Goal: Task Accomplishment & Management: Use online tool/utility

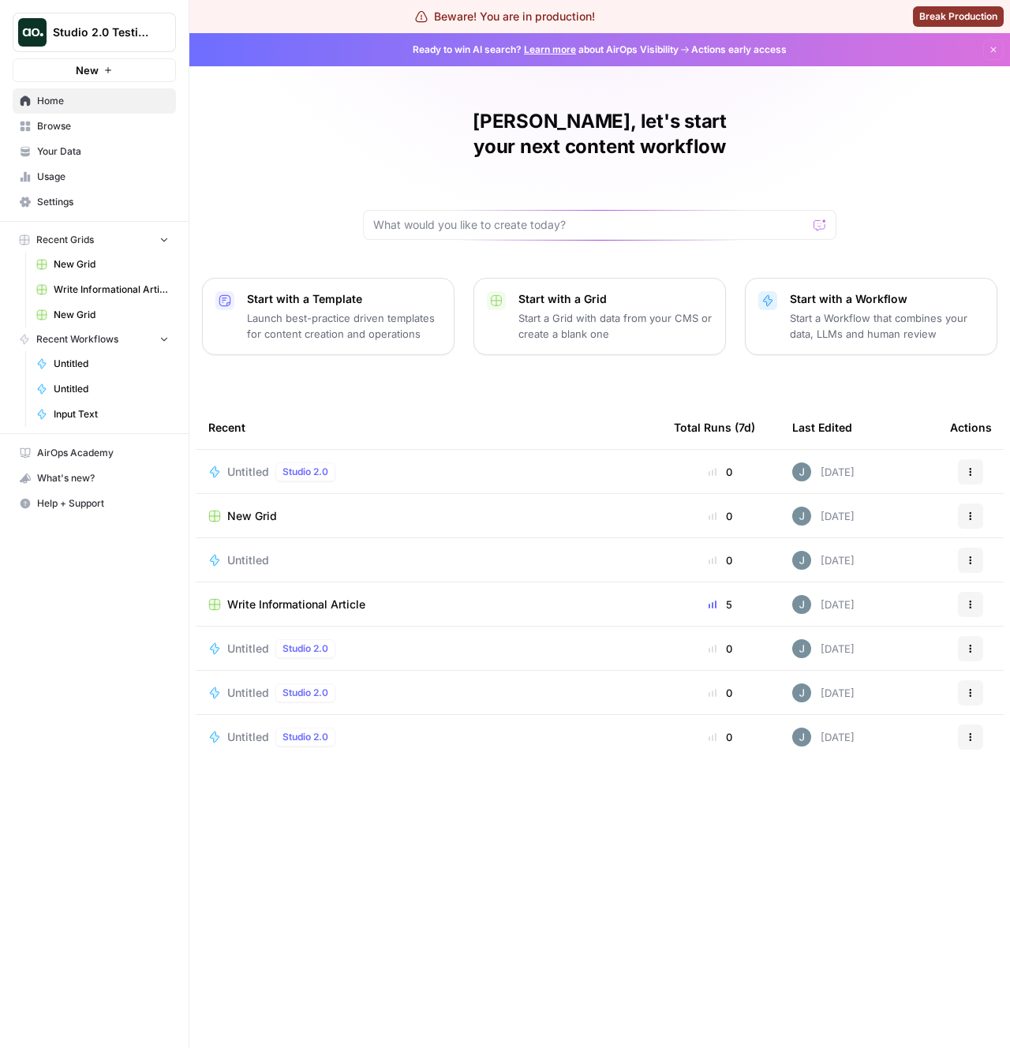
click at [251, 464] on span "Untitled" at bounding box center [248, 472] width 42 height 16
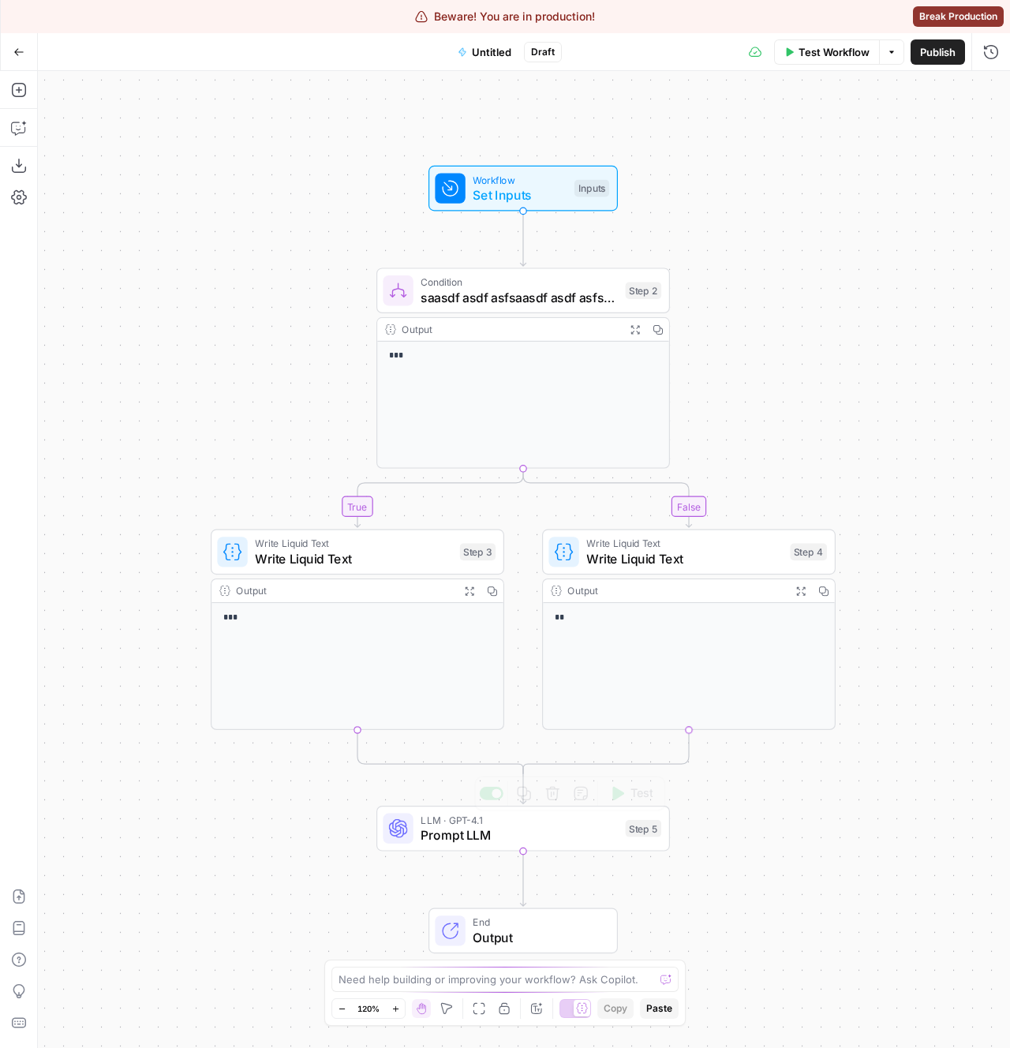
click at [452, 834] on span "Prompt LLM" at bounding box center [519, 835] width 197 height 19
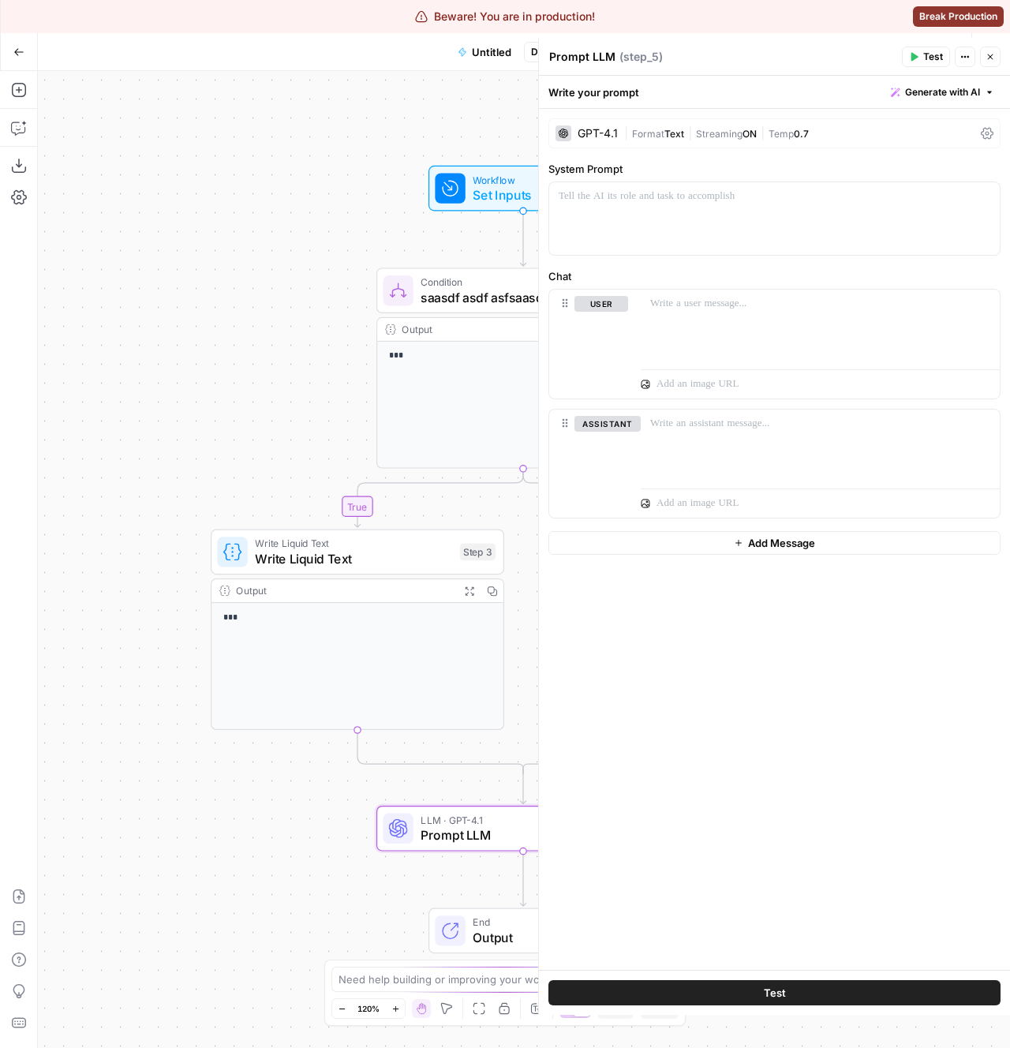
click at [735, 643] on div "GPT-4.1 | Format Text | Streaming ON | Temp 0.7 System Prompt Chat user assista…" at bounding box center [774, 539] width 471 height 861
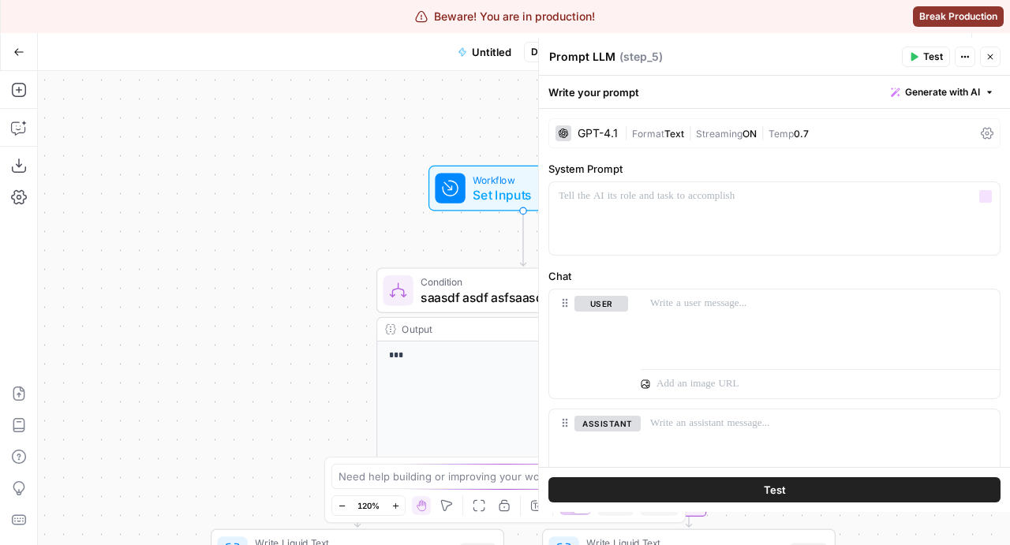
click at [650, 126] on div "| Format Text | Streaming ON | Temp 0.7" at bounding box center [799, 133] width 350 height 15
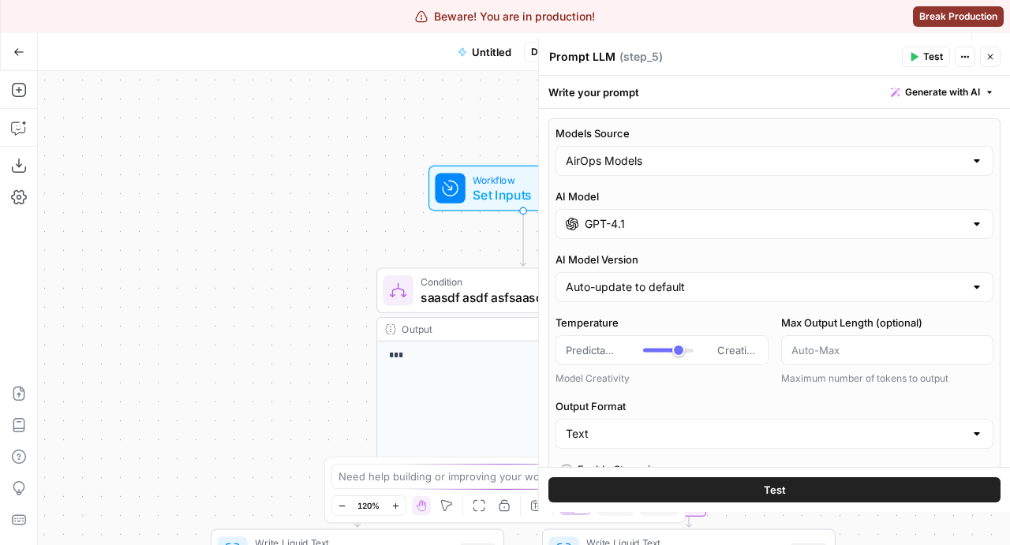
click at [613, 212] on div "GPT-4.1" at bounding box center [775, 224] width 438 height 30
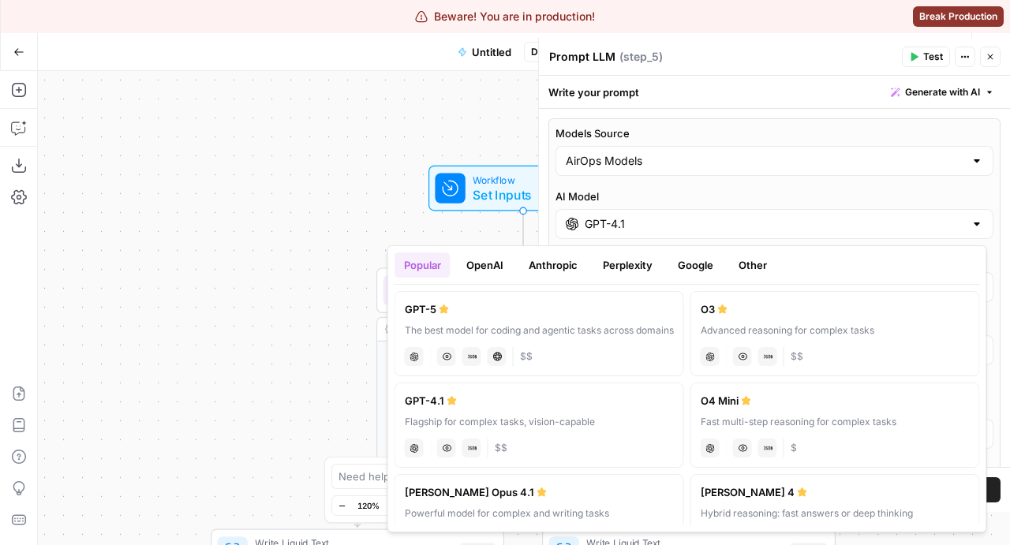
click at [560, 306] on div "GPT-5" at bounding box center [539, 310] width 269 height 16
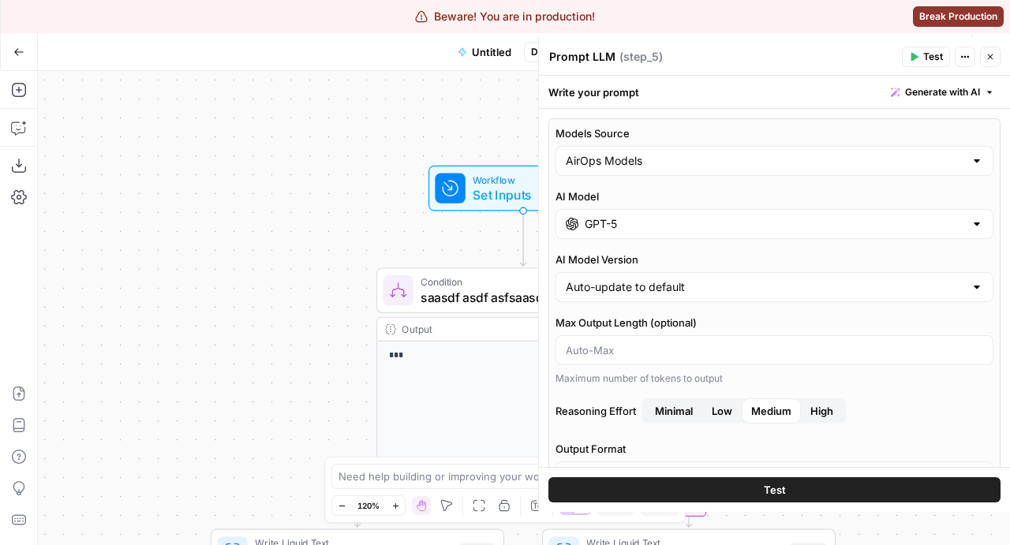
type input "GPT-5"
click at [687, 150] on div "AirOps Models" at bounding box center [775, 161] width 438 height 30
type input "AirOps Models"
click at [681, 122] on div "Models Source AirOps Models AI Model GPT-5 AI Model Version Auto-update to defa…" at bounding box center [775, 396] width 452 height 556
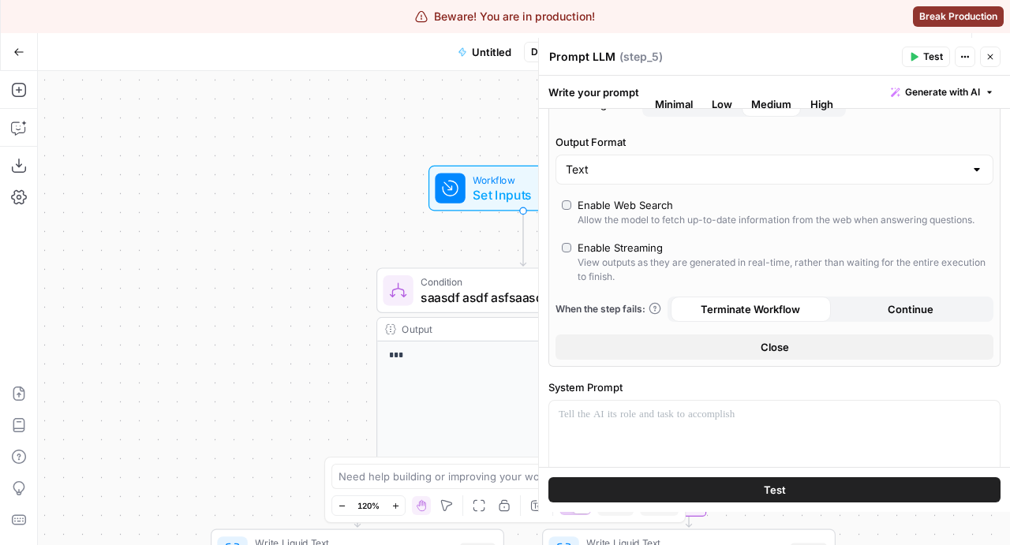
scroll to position [313, 0]
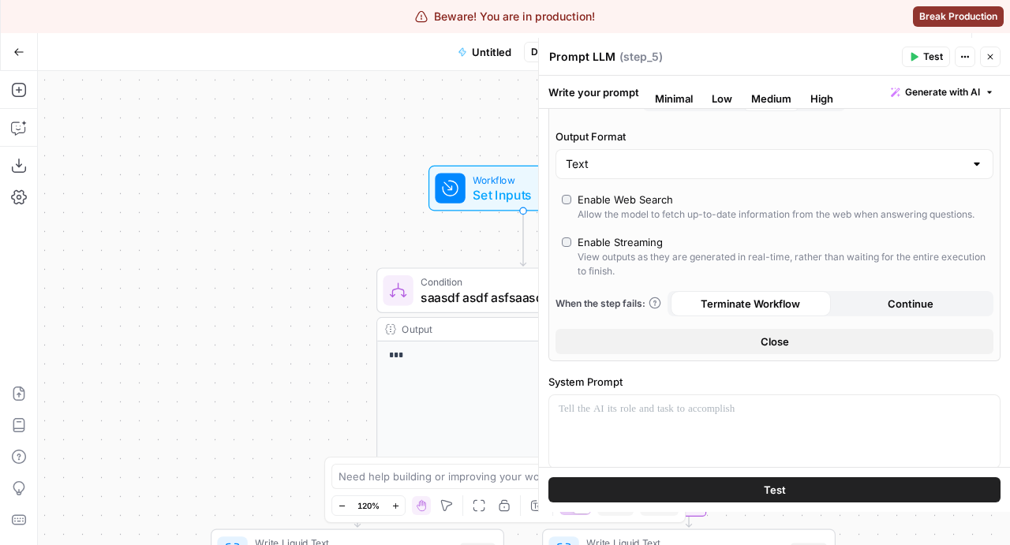
click at [720, 128] on div "Models Source AirOps Models AI Model GPT-5 AI Model Version Auto-update to defa…" at bounding box center [775, 84] width 452 height 556
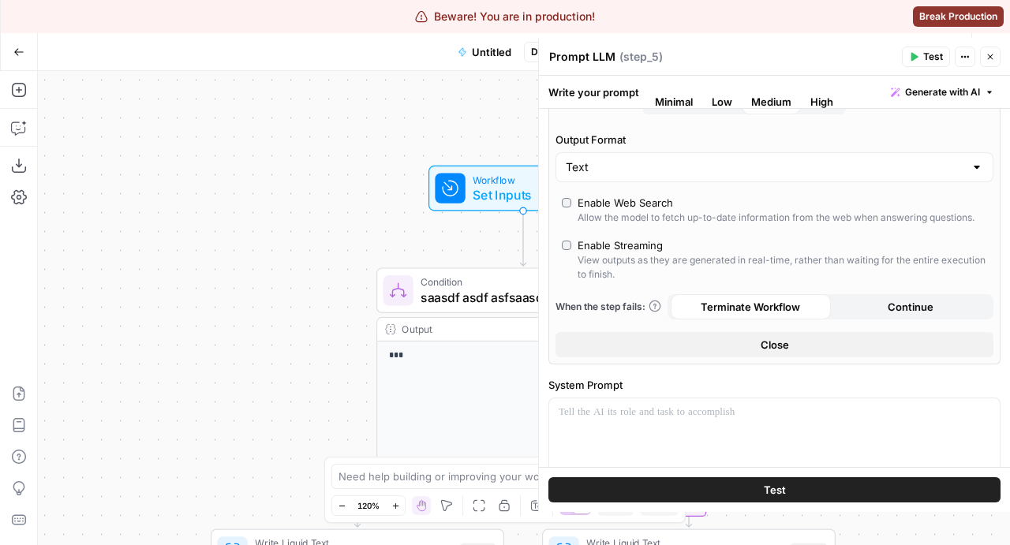
scroll to position [298, 0]
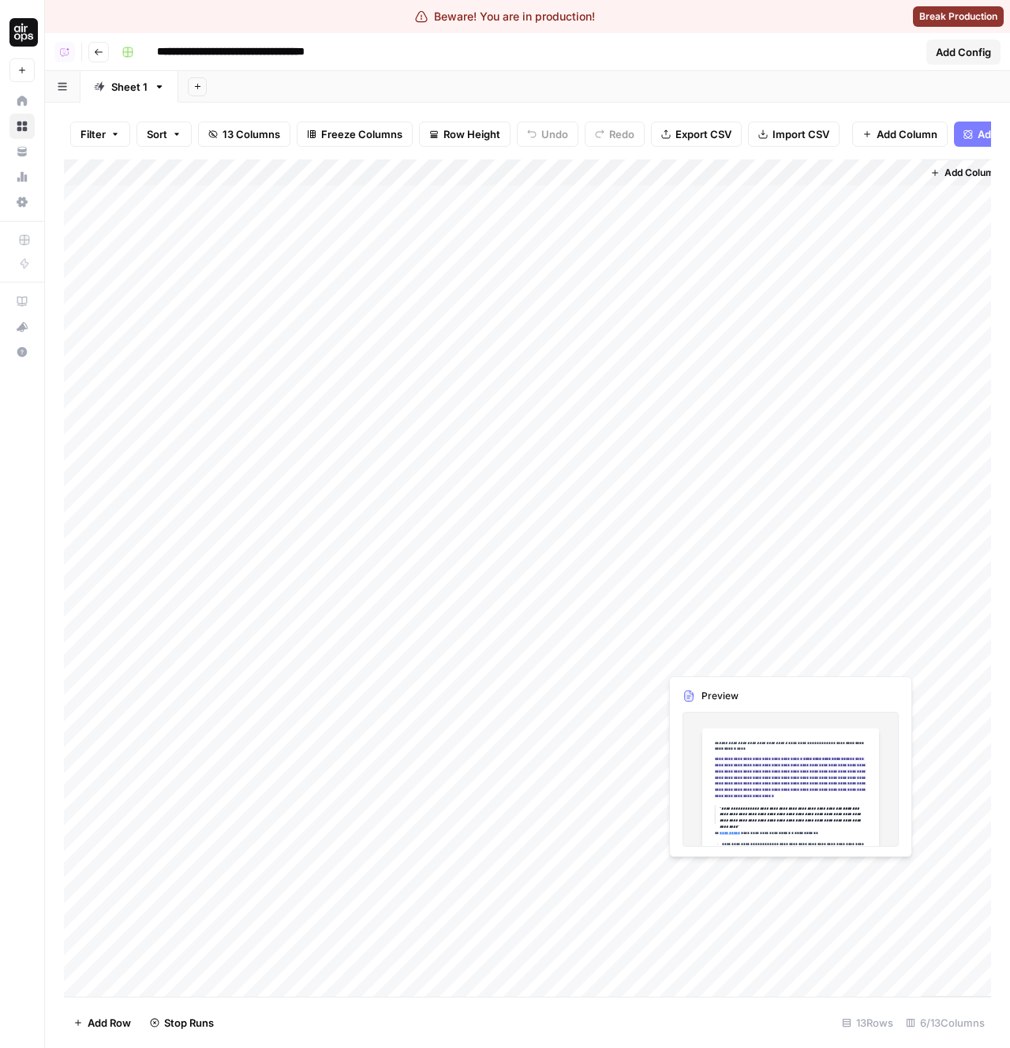
click at [830, 621] on div "Add Column" at bounding box center [528, 578] width 928 height 838
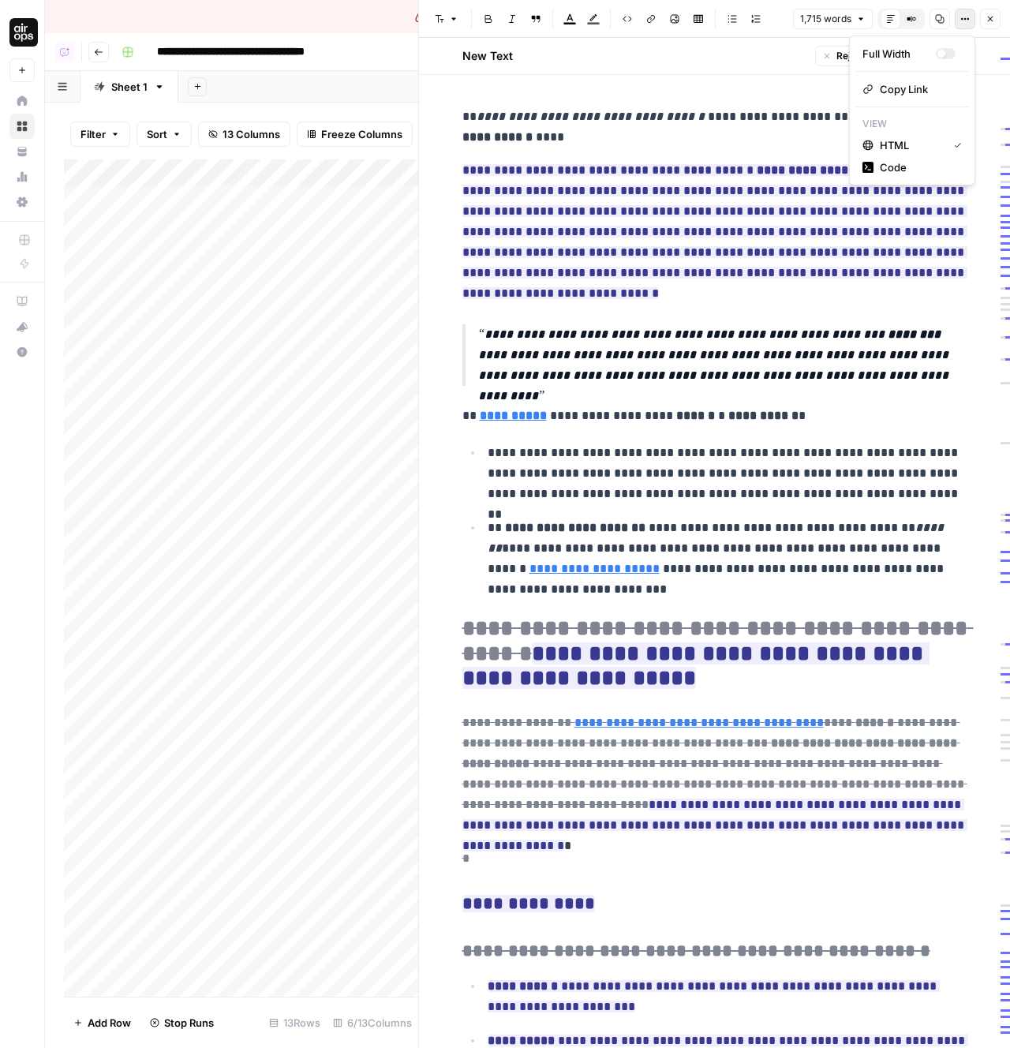
click at [964, 21] on icon "button" at bounding box center [965, 18] width 9 height 9
click at [898, 177] on button "Code" at bounding box center [913, 167] width 112 height 22
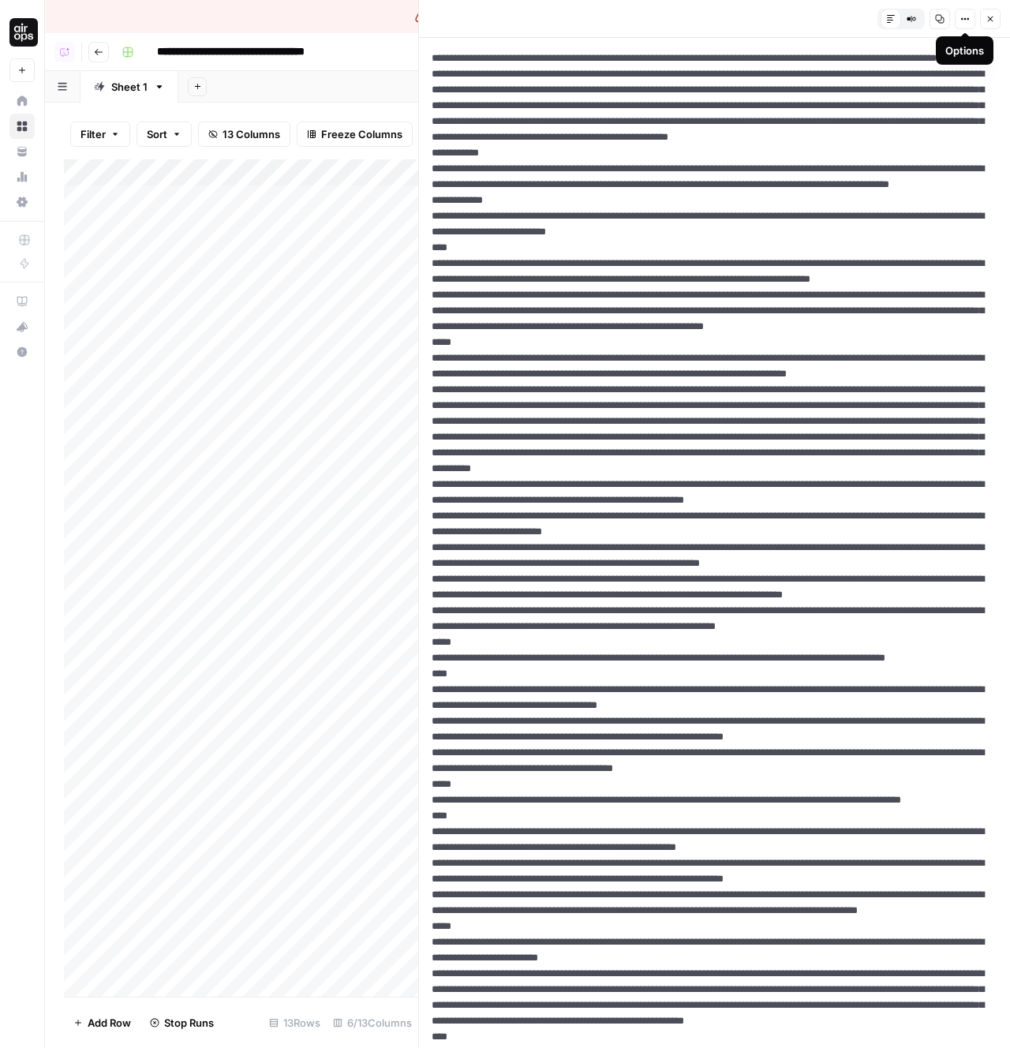
click at [385, 99] on div "Add Sheet" at bounding box center [594, 87] width 832 height 32
